Goal: Find specific page/section: Find specific page/section

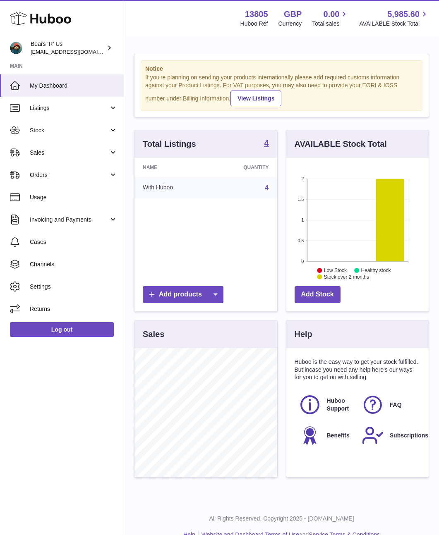
scroll to position [129, 142]
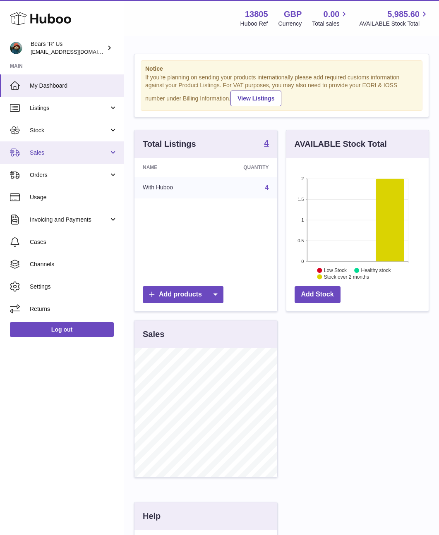
click at [53, 155] on span "Sales" at bounding box center [69, 153] width 79 height 8
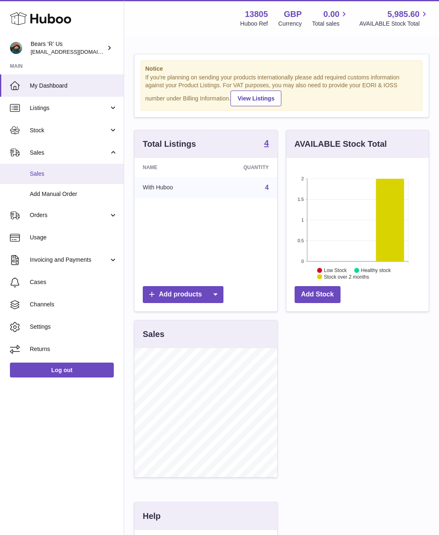
click at [43, 173] on span "Sales" at bounding box center [74, 174] width 88 height 8
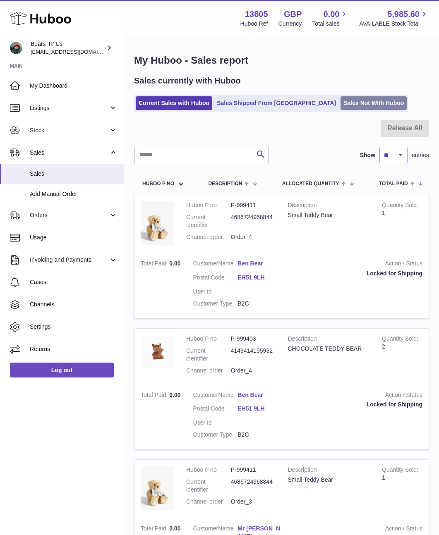
click at [340, 103] on link "Sales Not With Huboo" at bounding box center [373, 103] width 66 height 14
